Goal: Task Accomplishment & Management: Manage account settings

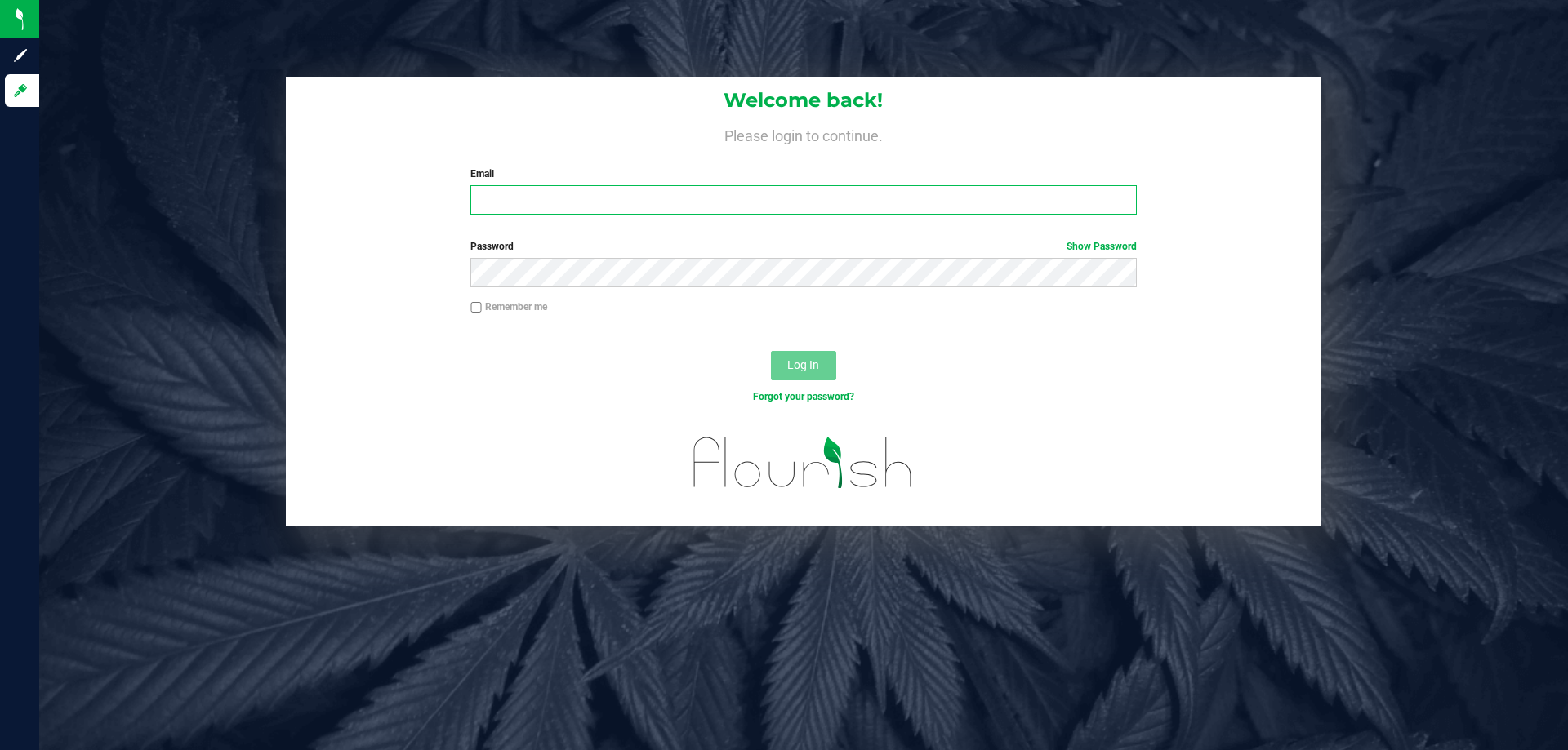
click at [576, 210] on input "Email" at bounding box center [803, 200] width 665 height 29
type input "[EMAIL_ADDRESS][DOMAIN_NAME]"
click at [771, 351] on button "Log In" at bounding box center [804, 366] width 66 height 29
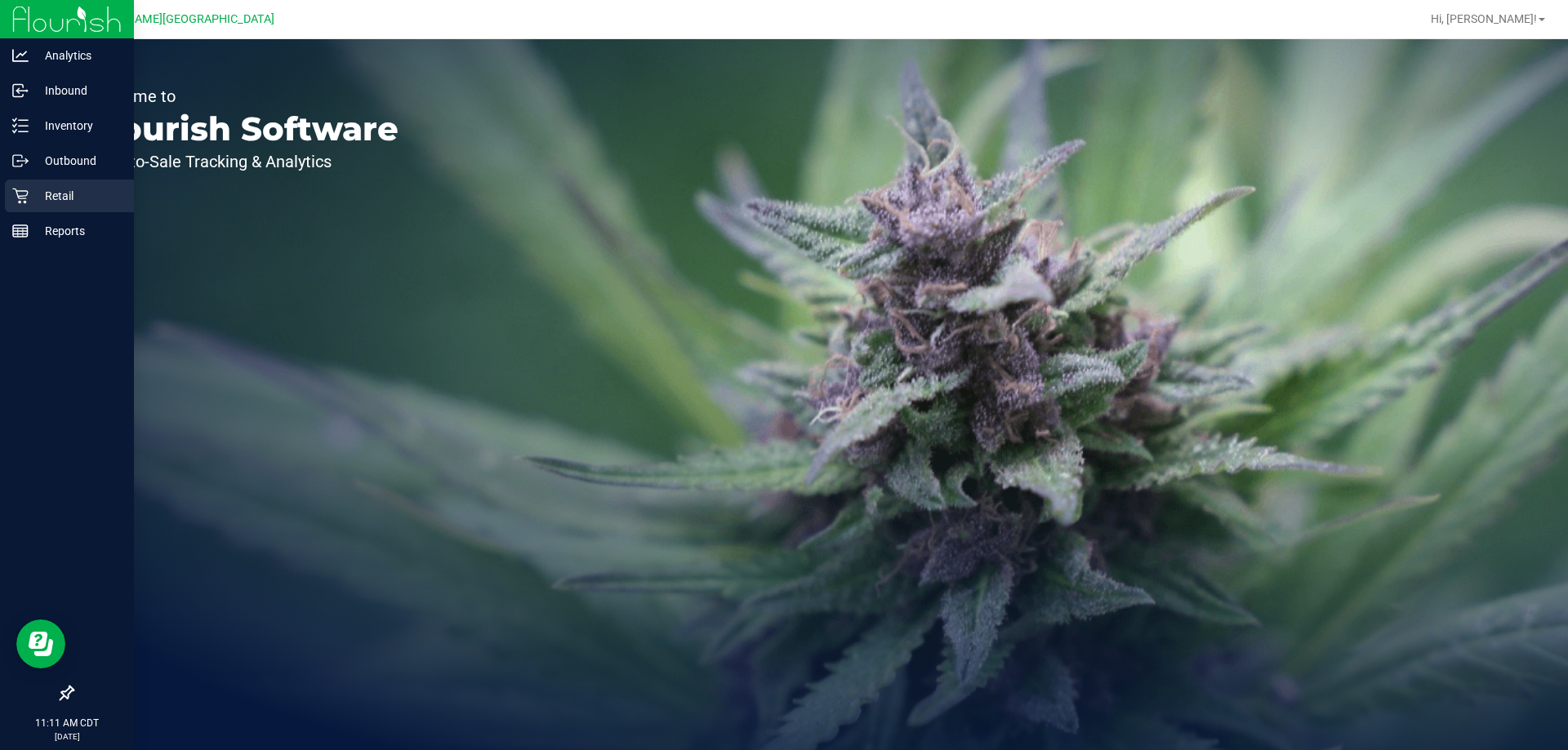
click at [12, 188] on icon at bounding box center [20, 196] width 16 height 16
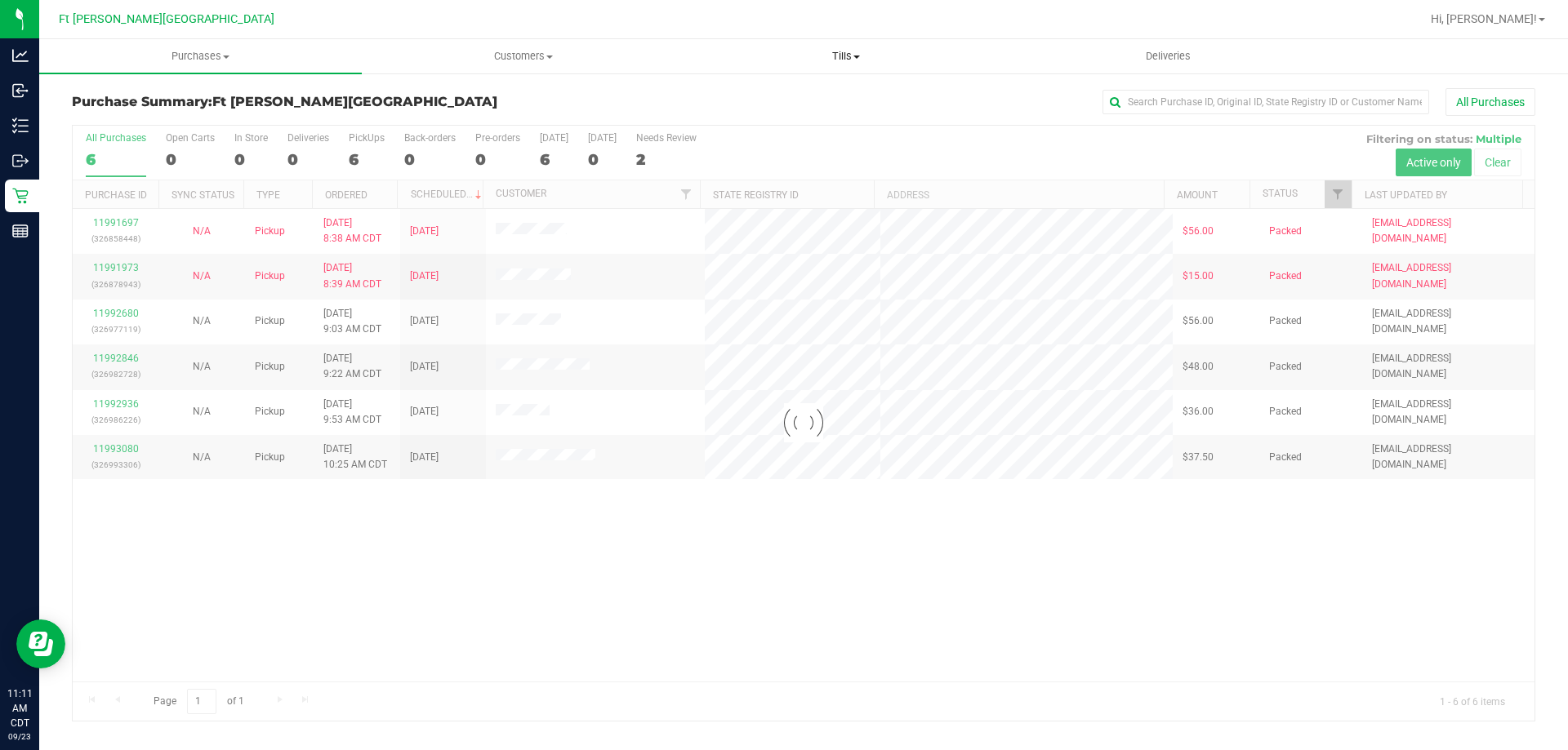
click at [893, 53] on span "Tills" at bounding box center [845, 56] width 321 height 15
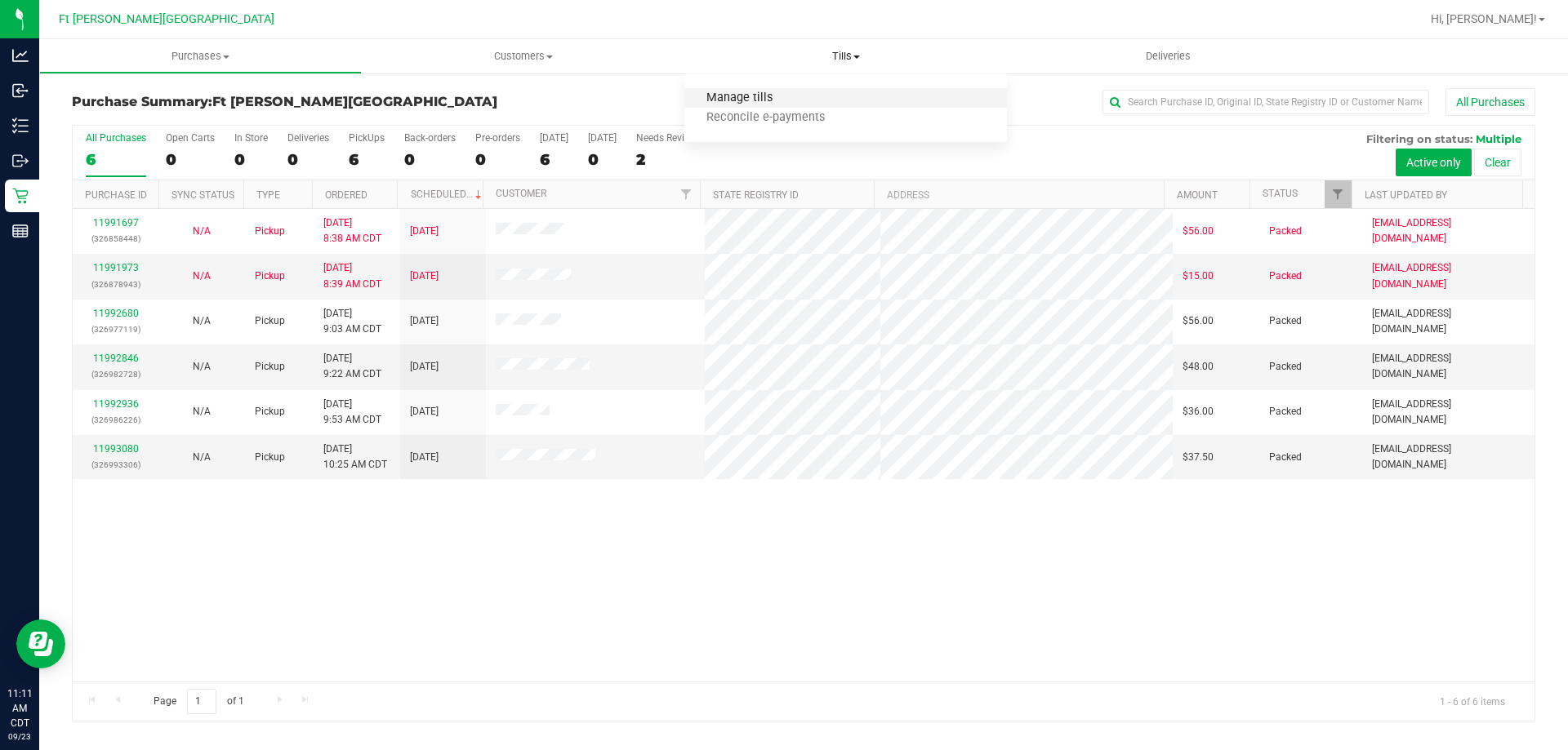
click at [743, 93] on span "Manage tills" at bounding box center [739, 98] width 111 height 14
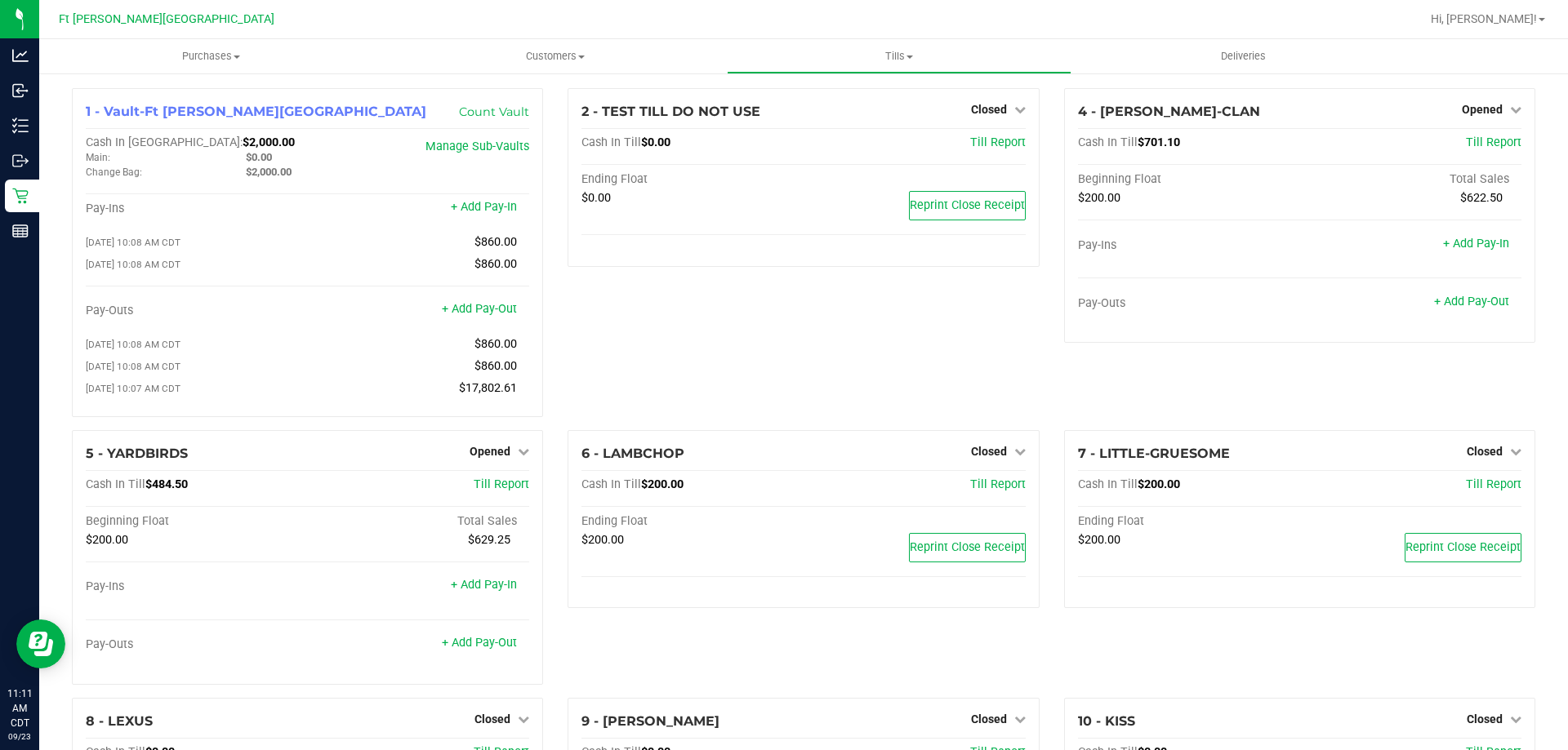
click at [643, 274] on div "2 - TEST TILL DO NOT USE Closed Open Till Cash In Till $0.00 Till Report Ending…" at bounding box center [803, 260] width 496 height 342
